Goal: Task Accomplishment & Management: Complete application form

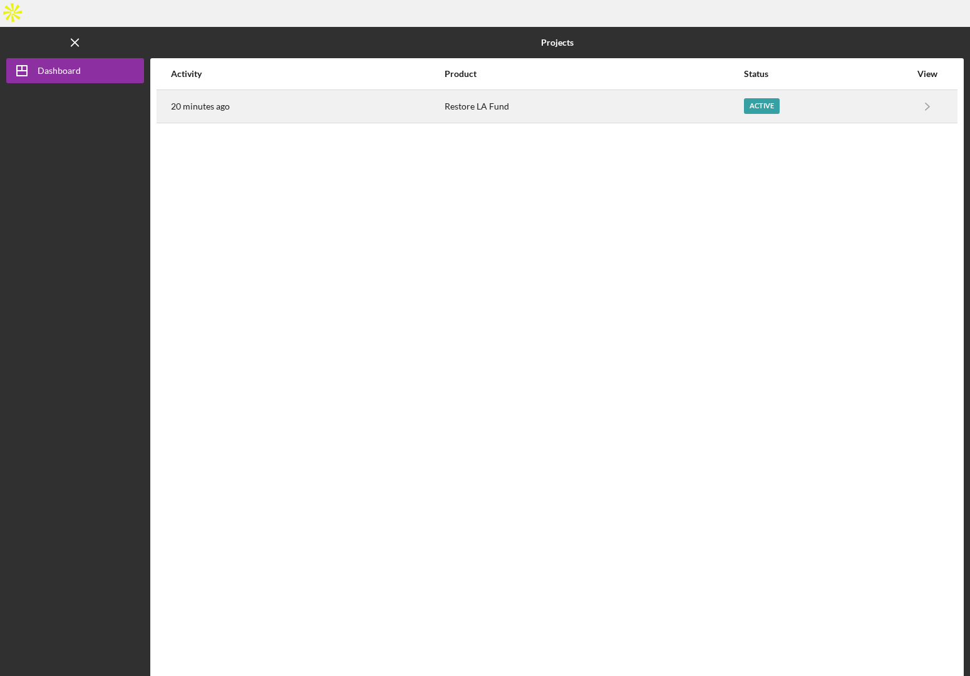
click at [486, 91] on div "Restore LA Fund" at bounding box center [593, 106] width 298 height 31
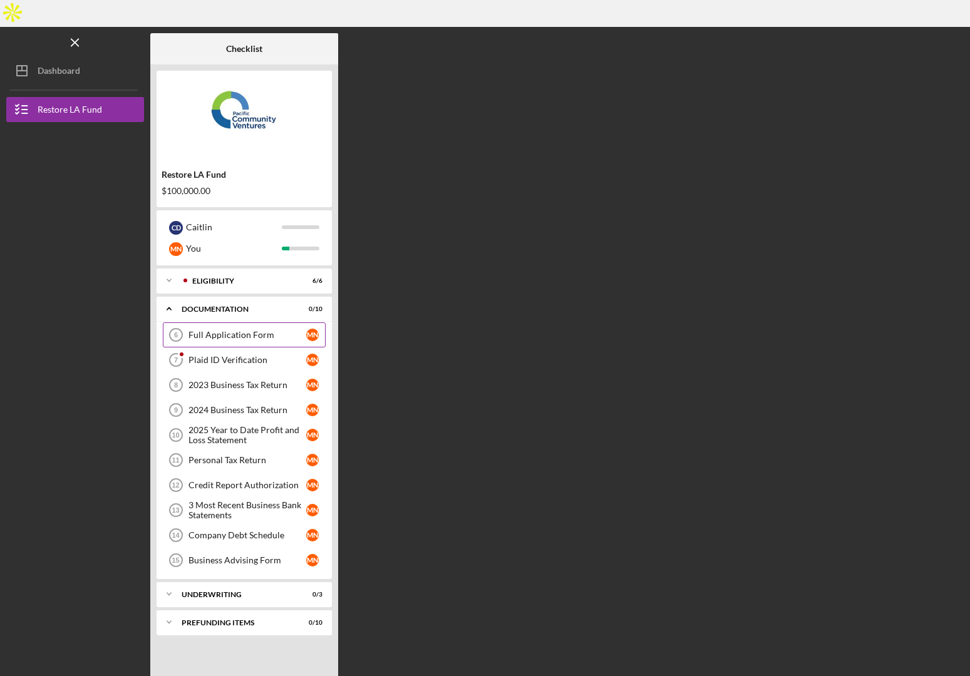
click at [236, 322] on link "Full Application Form 6 Full Application Form M N" at bounding box center [244, 334] width 163 height 25
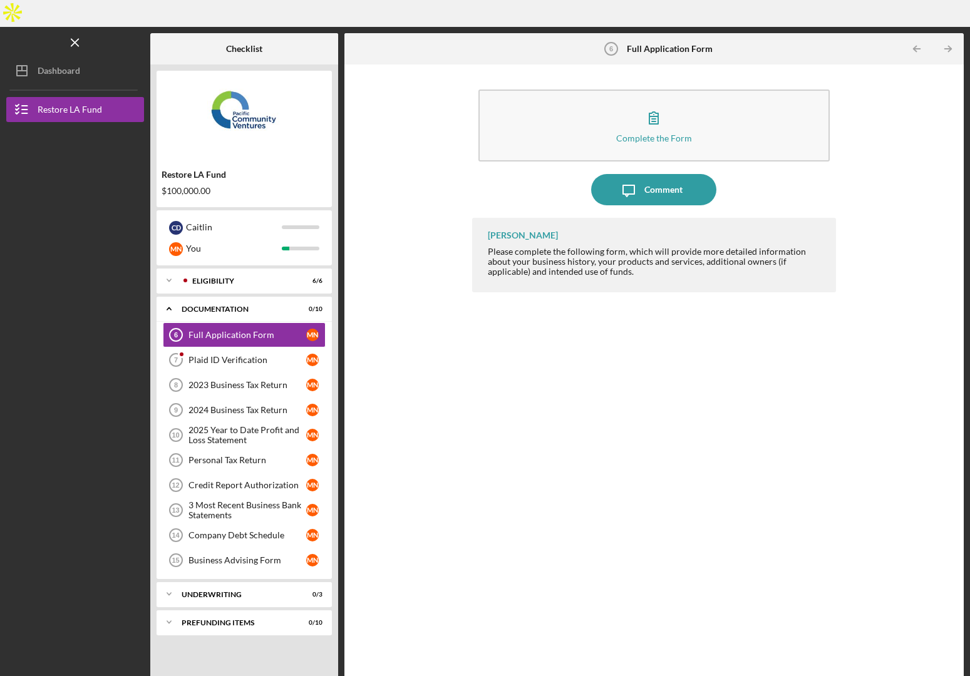
click at [87, 160] on div at bounding box center [75, 259] width 138 height 275
click at [207, 217] on div "Caitlin" at bounding box center [234, 227] width 96 height 21
click at [169, 268] on icon "Icon/Expander" at bounding box center [168, 280] width 25 height 25
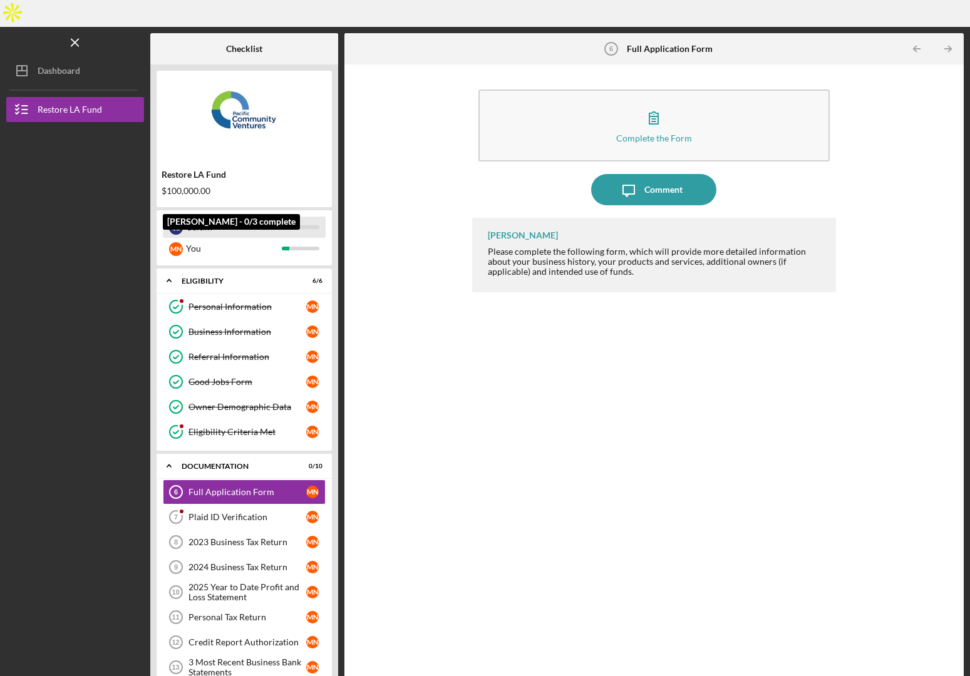
click at [209, 217] on div "Caitlin" at bounding box center [234, 227] width 96 height 21
drag, startPoint x: 153, startPoint y: 197, endPoint x: 172, endPoint y: 197, distance: 18.8
click at [155, 197] on div "Restore LA Fund $100,000.00 C D [PERSON_NAME] M N You Icon/Expander Eligibility…" at bounding box center [244, 380] width 188 height 632
click at [175, 221] on div "C D" at bounding box center [176, 228] width 14 height 14
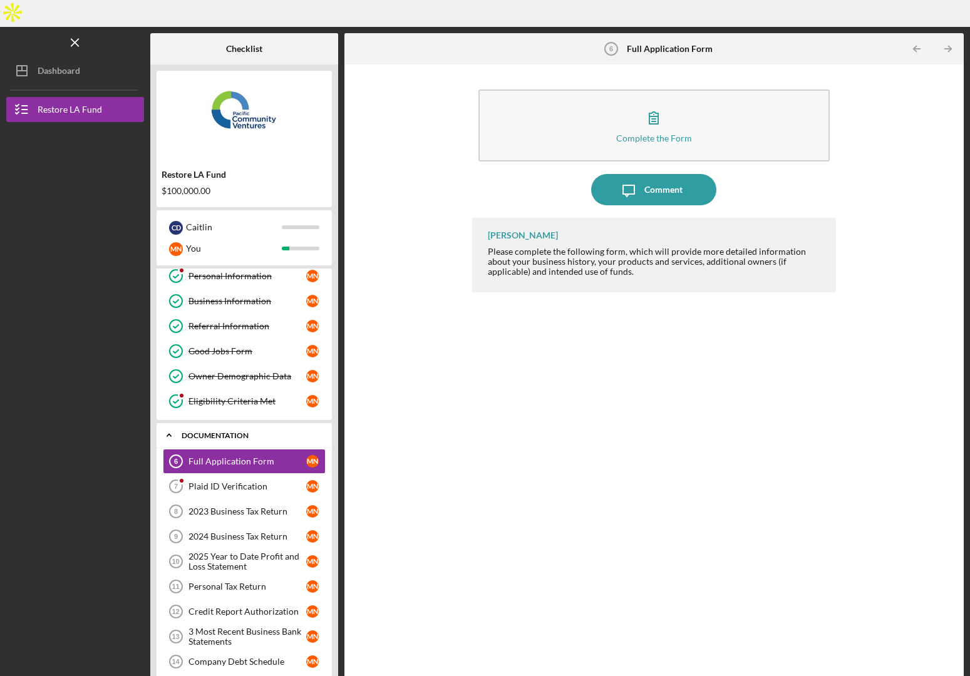
scroll to position [24, 0]
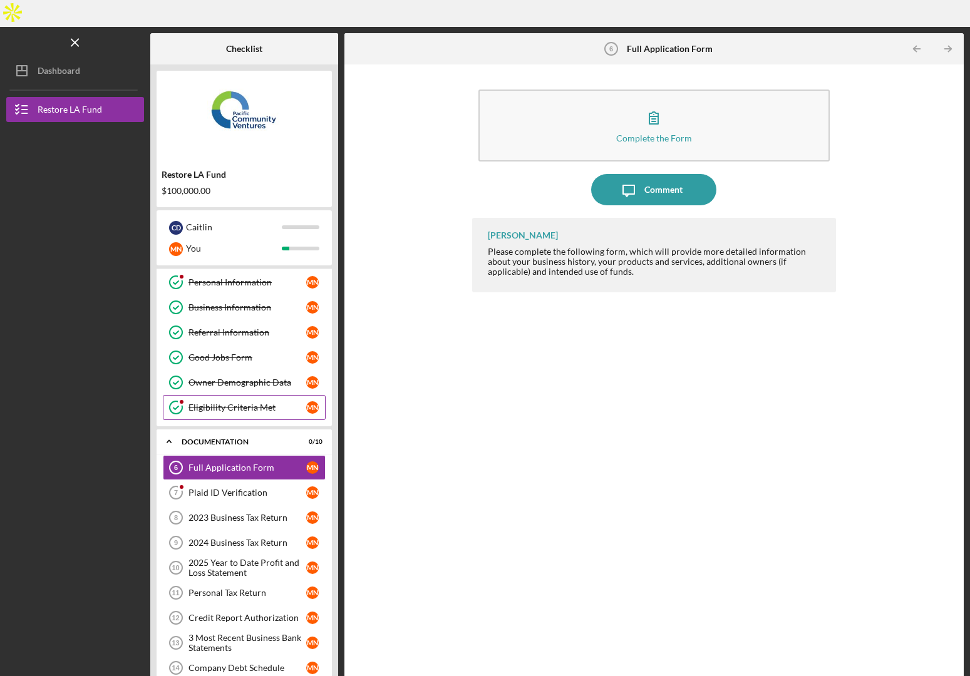
click at [241, 402] on div "Eligibility Criteria Met" at bounding box center [247, 407] width 118 height 10
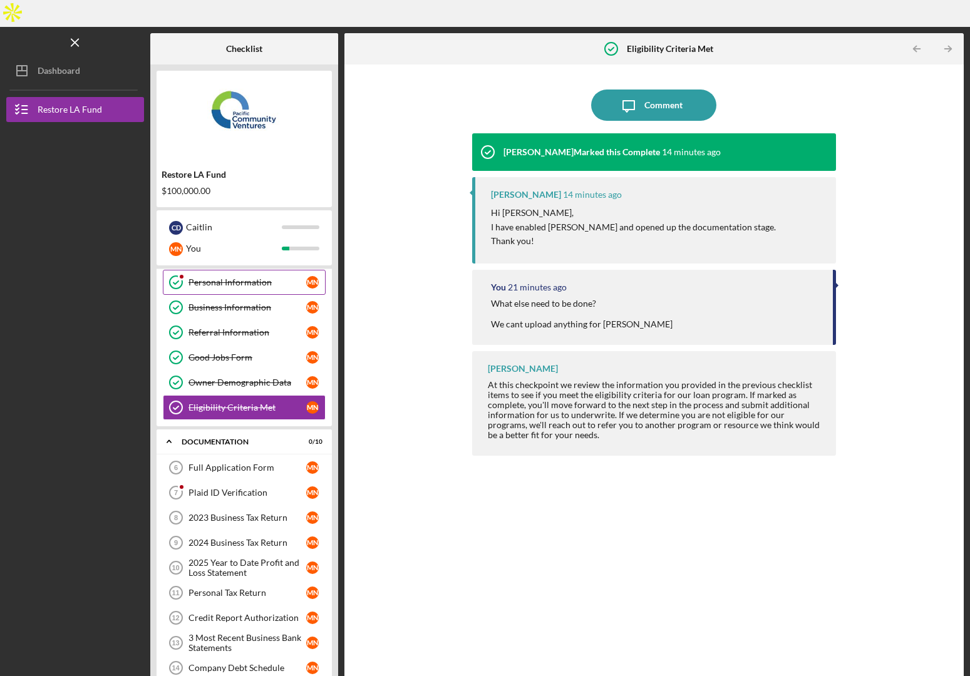
click at [267, 277] on div "Personal Information" at bounding box center [247, 282] width 118 height 10
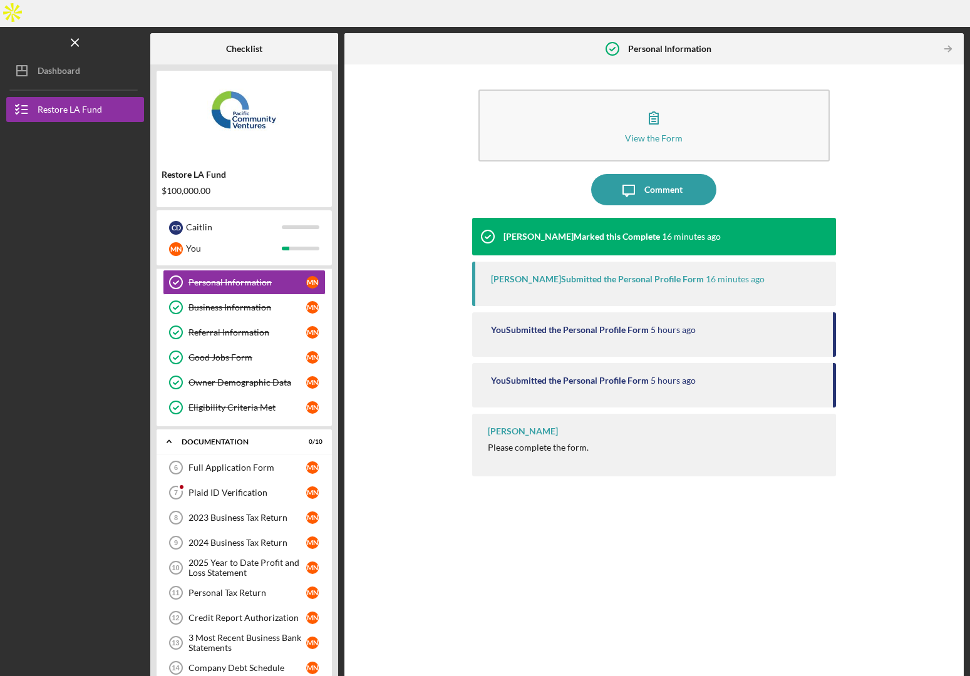
click at [466, 275] on div "View the Form Form Icon/Message Comment [PERSON_NAME] Marked this Complete 16 m…" at bounding box center [654, 381] width 606 height 620
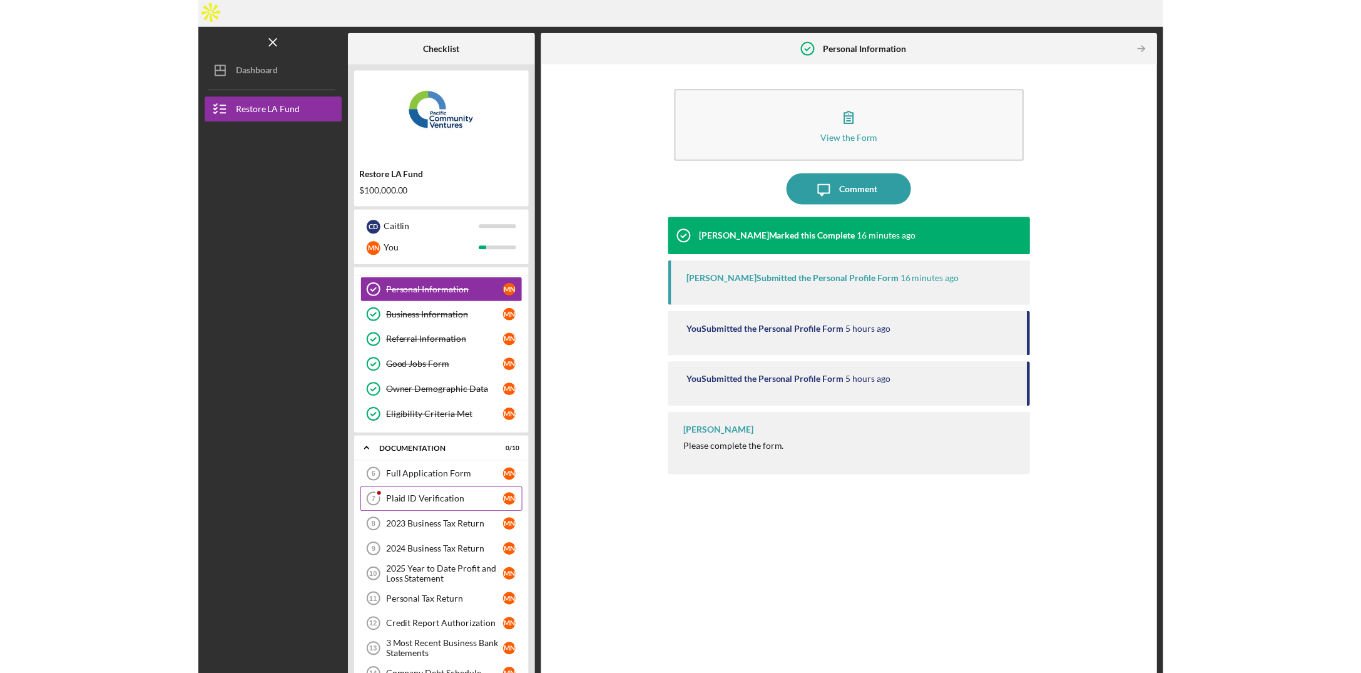
scroll to position [19, 0]
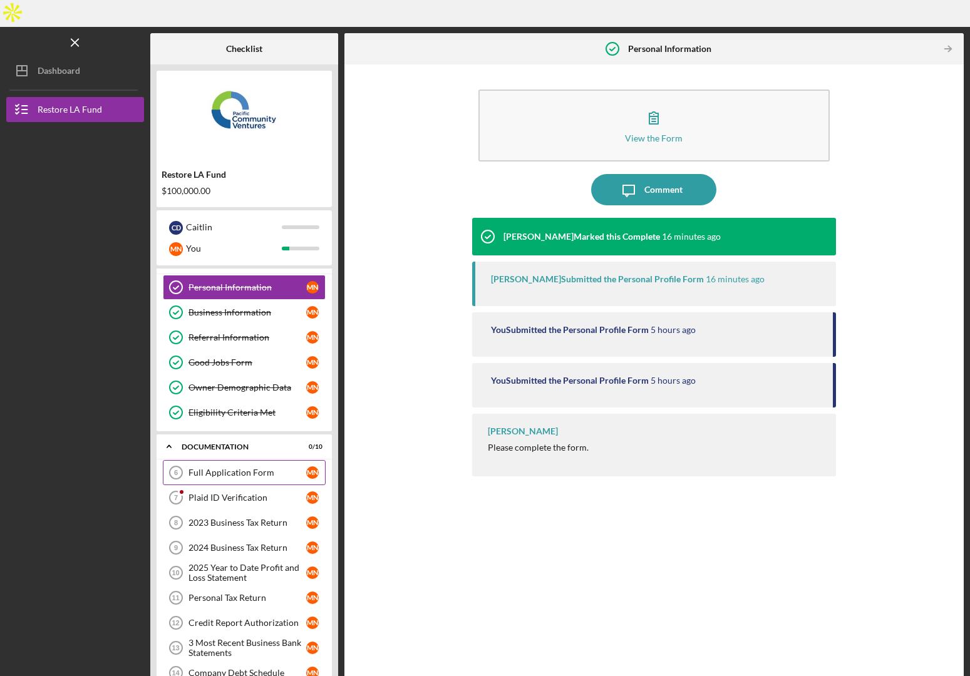
click at [245, 460] on link "Full Application Form 6 Full Application Form M N" at bounding box center [244, 472] width 163 height 25
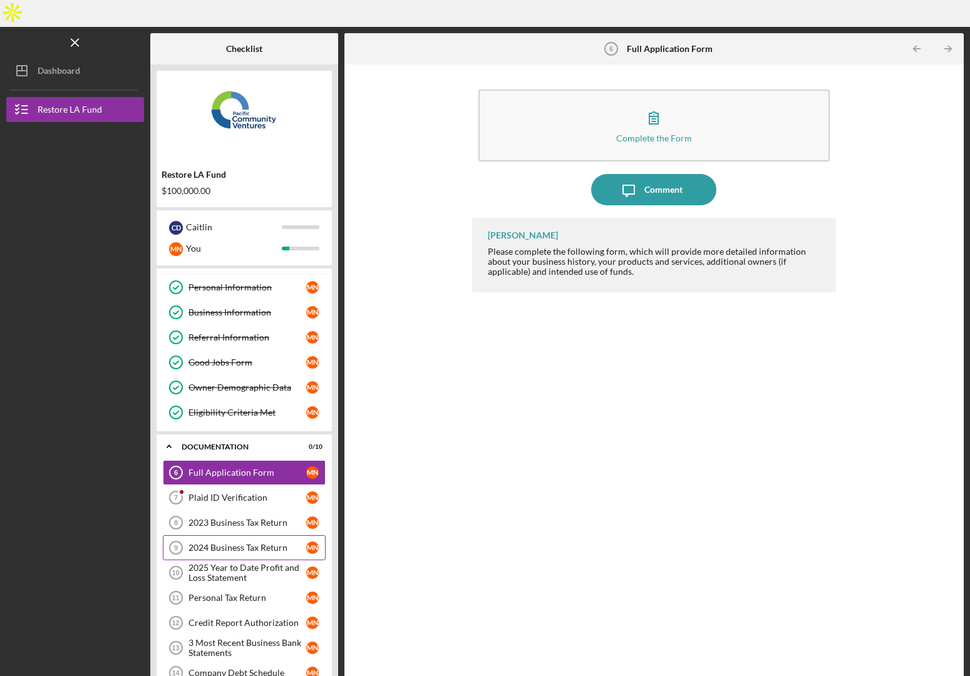
drag, startPoint x: 245, startPoint y: 520, endPoint x: 248, endPoint y: 531, distance: 10.9
click at [245, 543] on div "2024 Business Tax Return" at bounding box center [247, 548] width 118 height 10
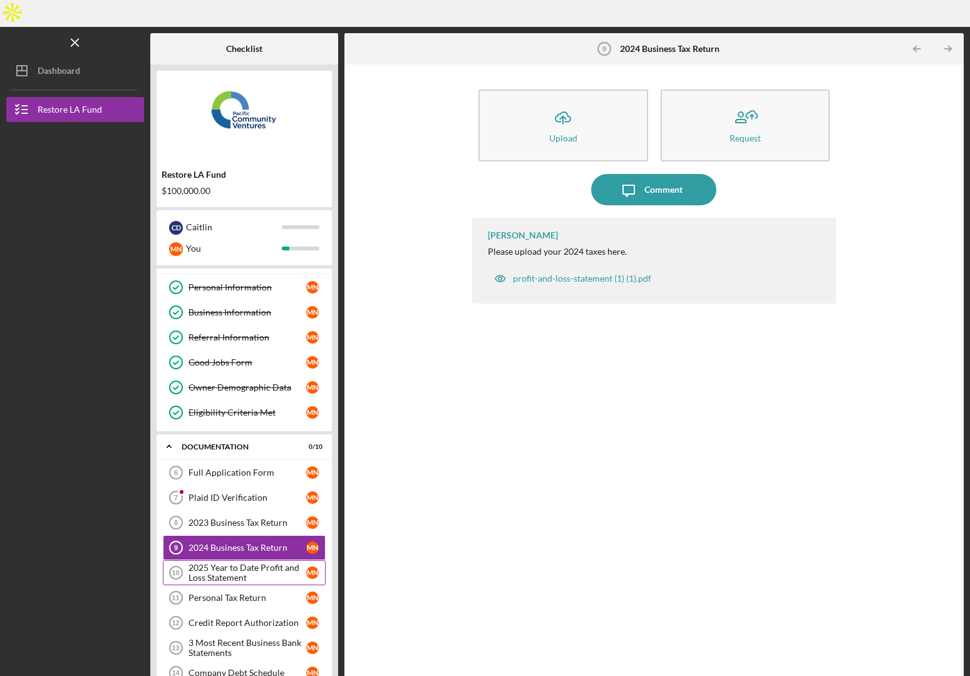
click at [250, 563] on div "2025 Year to Date Profit and Loss Statement" at bounding box center [247, 573] width 118 height 20
